Goal: Task Accomplishment & Management: Complete application form

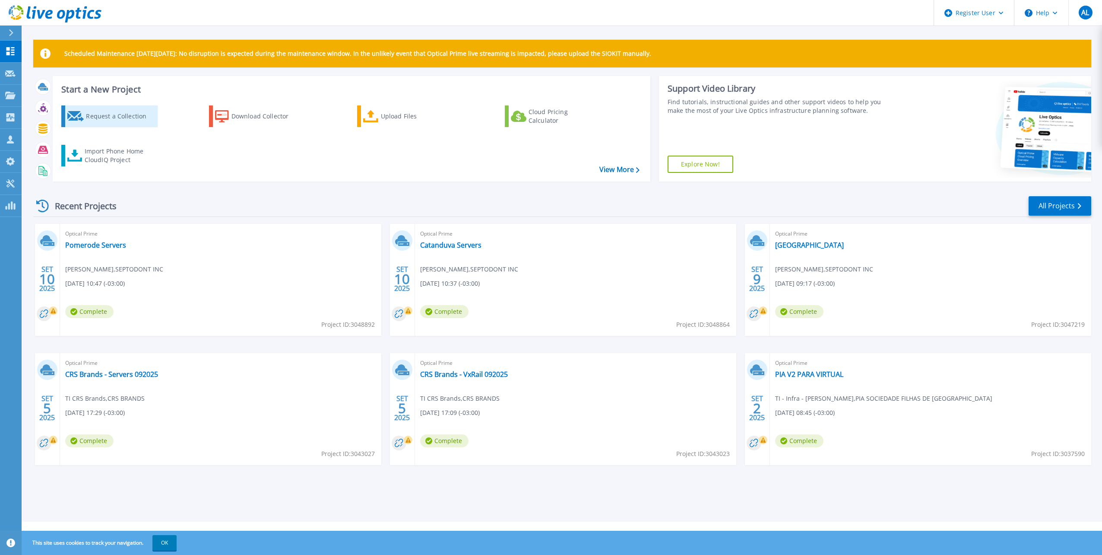
click at [136, 119] on div "Request a Collection" at bounding box center [120, 116] width 69 height 17
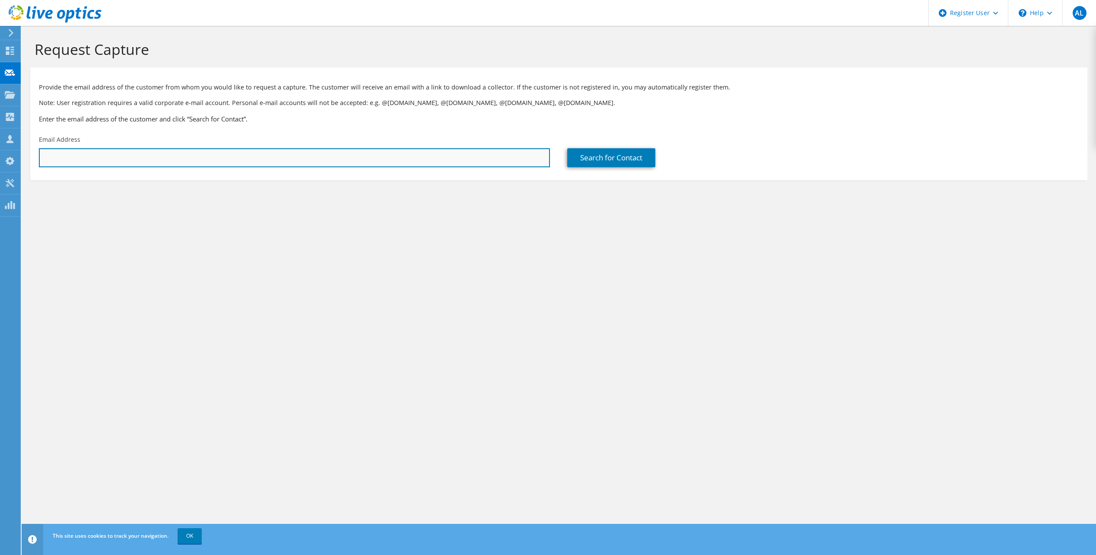
drag, startPoint x: 121, startPoint y: 162, endPoint x: 104, endPoint y: 164, distance: 17.4
click at [121, 162] on input "text" at bounding box center [294, 157] width 511 height 19
click at [209, 164] on input "[PERSON_NAME] <[PERSON_NAME][EMAIL_ADDRESS][DOMAIN_NAME]>" at bounding box center [294, 157] width 511 height 19
drag, startPoint x: 95, startPoint y: 160, endPoint x: 30, endPoint y: 162, distance: 64.8
click at [30, 162] on div "Email Address [PERSON_NAME] <[PERSON_NAME][EMAIL_ADDRESS][DOMAIN_NAME]" at bounding box center [294, 151] width 528 height 41
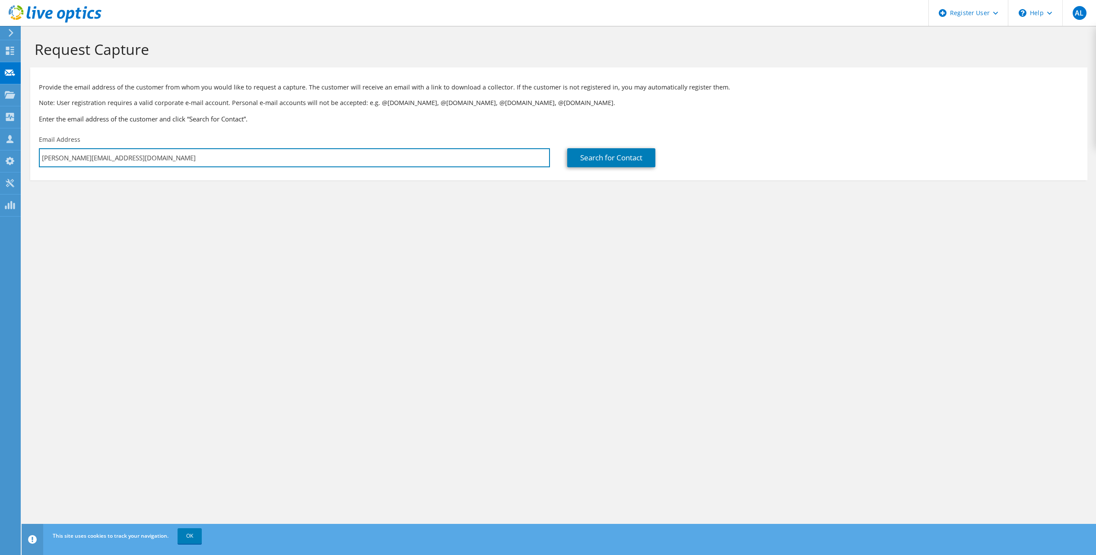
type input "[PERSON_NAME][EMAIL_ADDRESS][DOMAIN_NAME]"
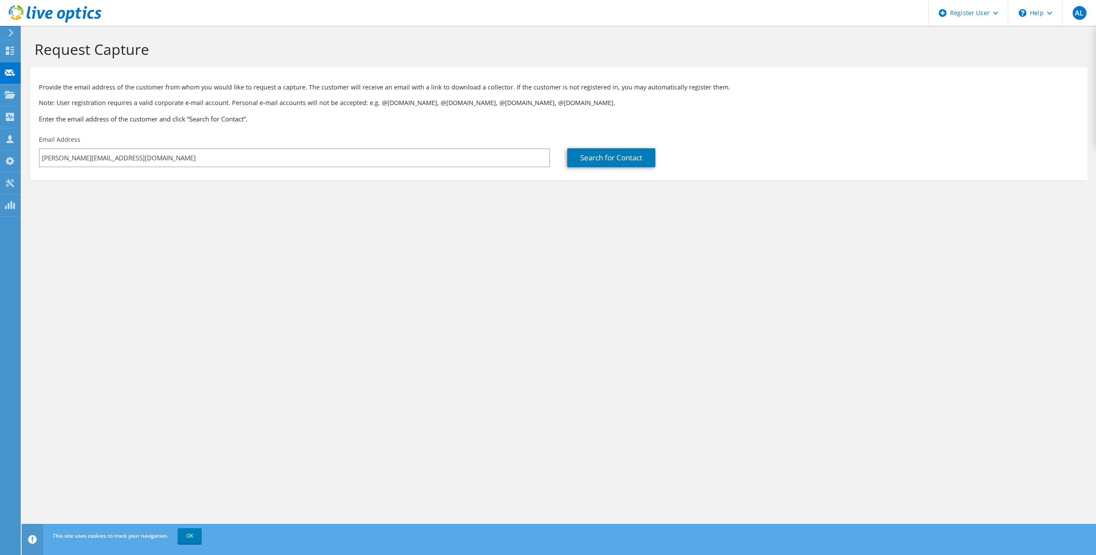
click at [301, 203] on section "Request Capture Provide the email address of the customer from whom you would l…" at bounding box center [559, 124] width 1074 height 197
click at [611, 153] on link "Search for Contact" at bounding box center [611, 157] width 88 height 19
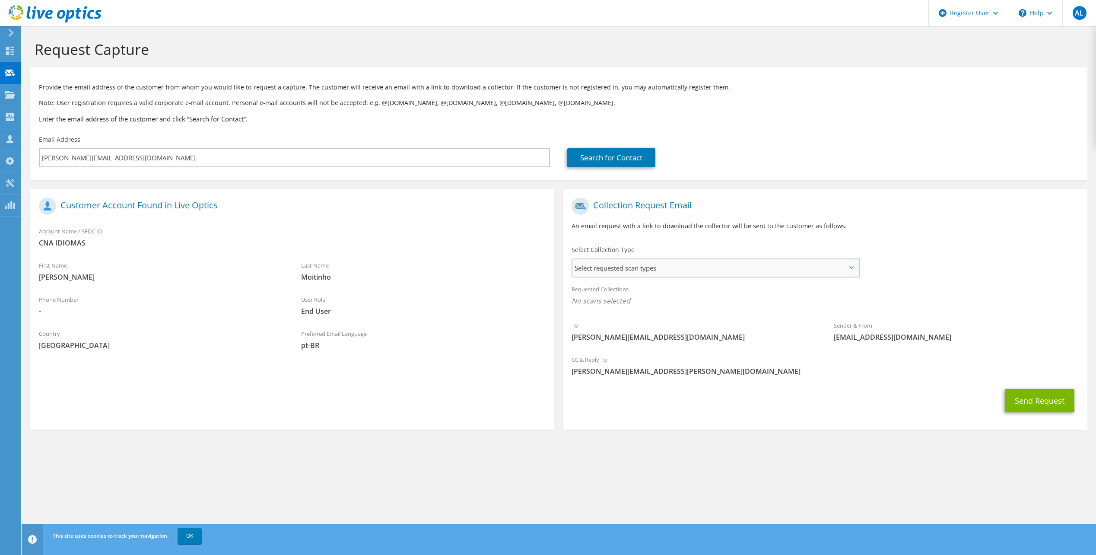
click at [678, 262] on span "Select requested scan types" at bounding box center [714, 267] width 285 height 17
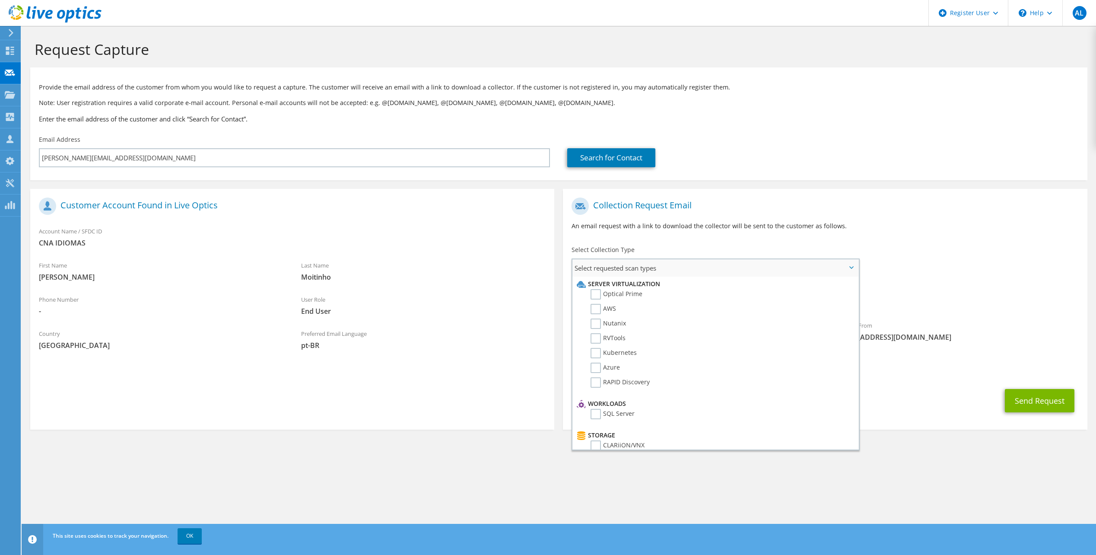
click at [645, 294] on li "Optical Prime" at bounding box center [713, 296] width 279 height 15
click at [625, 294] on label "Optical Prime" at bounding box center [616, 294] width 52 height 10
click at [0, 0] on input "Optical Prime" at bounding box center [0, 0] width 0 height 0
click at [862, 236] on div "Collection Request Email An email request with a link to download the collector…" at bounding box center [825, 217] width 524 height 48
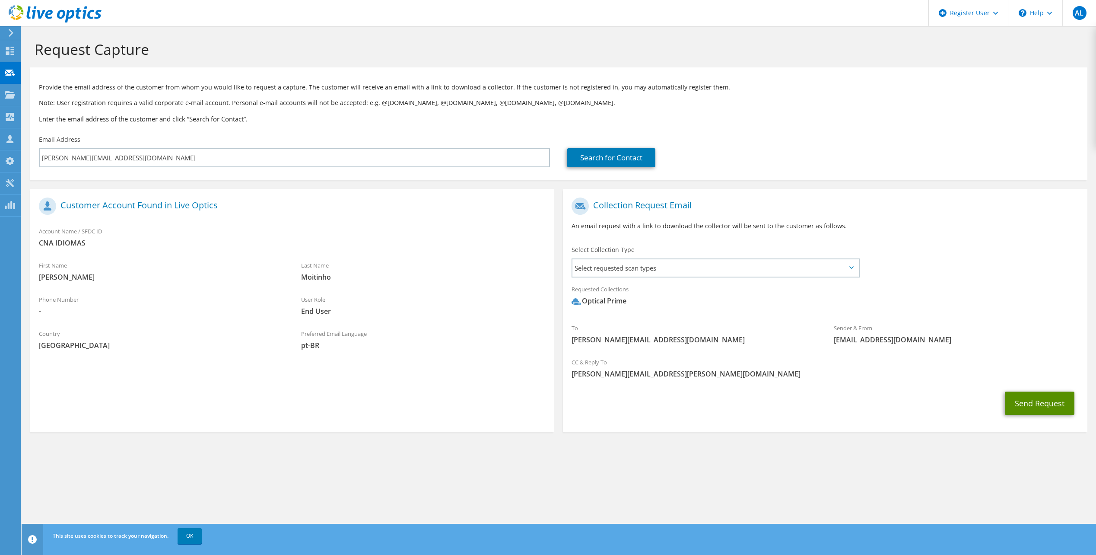
click at [1019, 401] on button "Send Request" at bounding box center [1040, 402] width 70 height 23
